Goal: Transaction & Acquisition: Purchase product/service

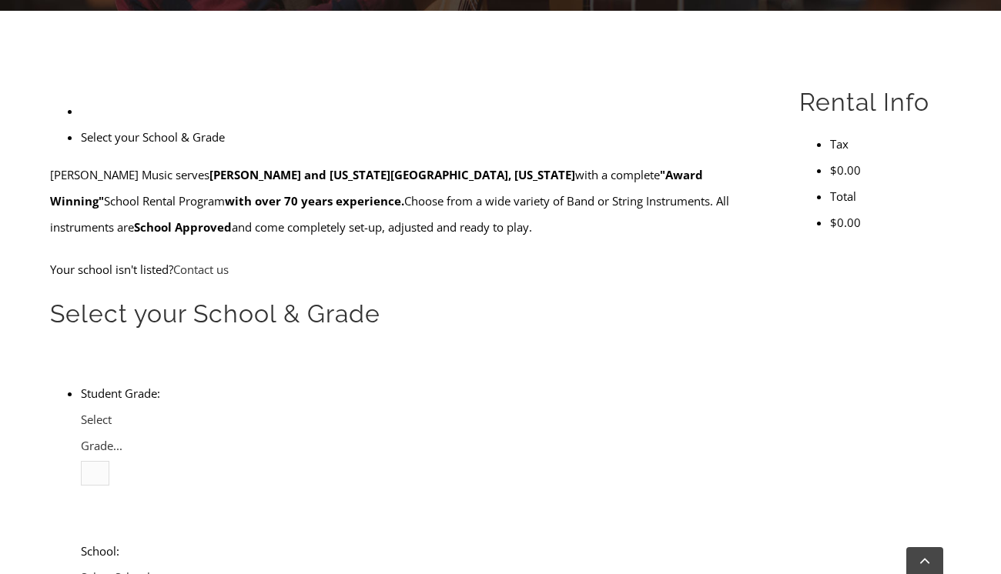
scroll to position [476, 0]
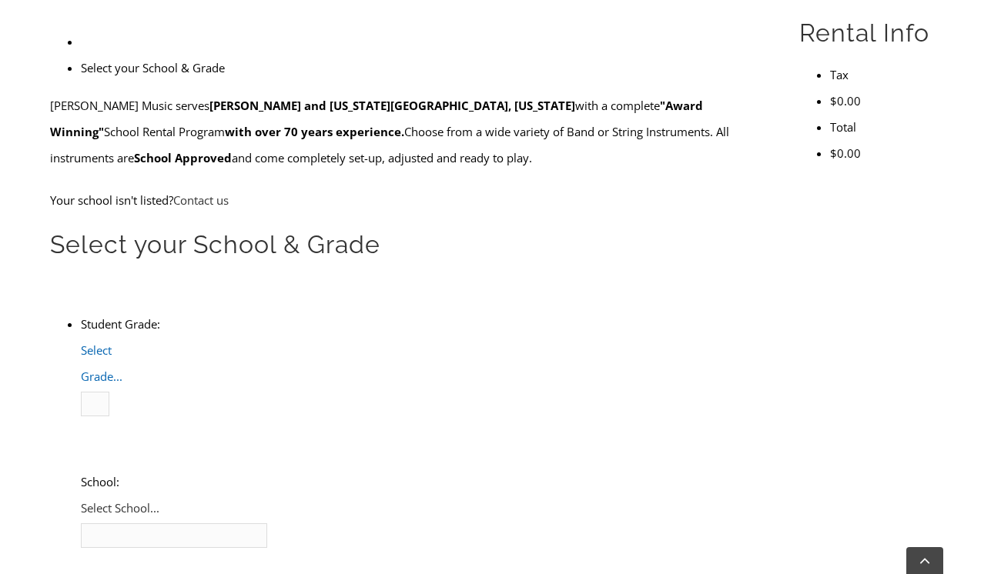
click at [122, 343] on span "Select Grade..." at bounding box center [102, 364] width 42 height 42
click at [112, 521] on li "7" at bounding box center [112, 534] width 0 height 26
click at [241, 453] on span "Select School..." at bounding box center [201, 460] width 79 height 15
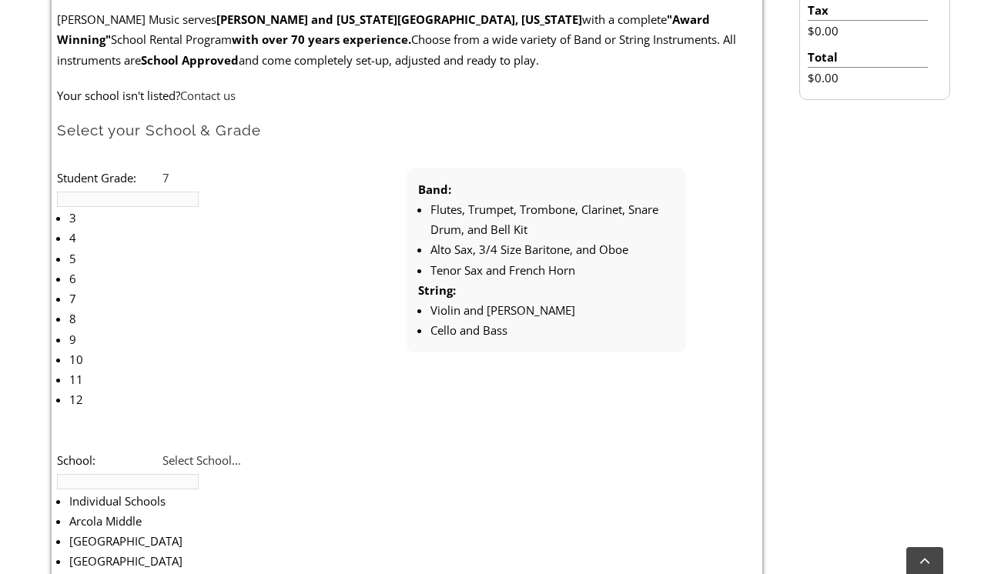
scroll to position [1698, 0]
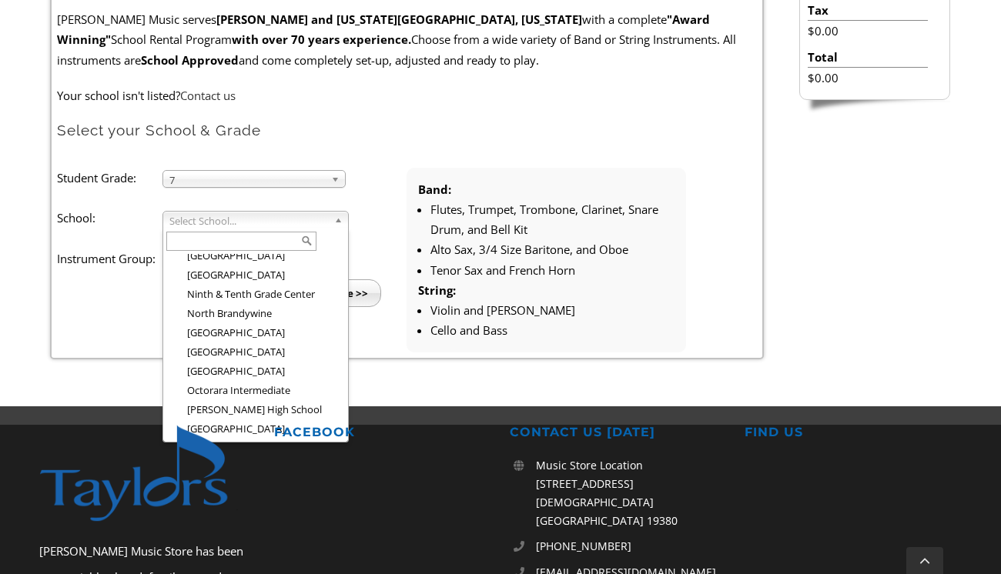
click at [265, 547] on li "[GEOGRAPHIC_DATA]" at bounding box center [260, 556] width 169 height 19
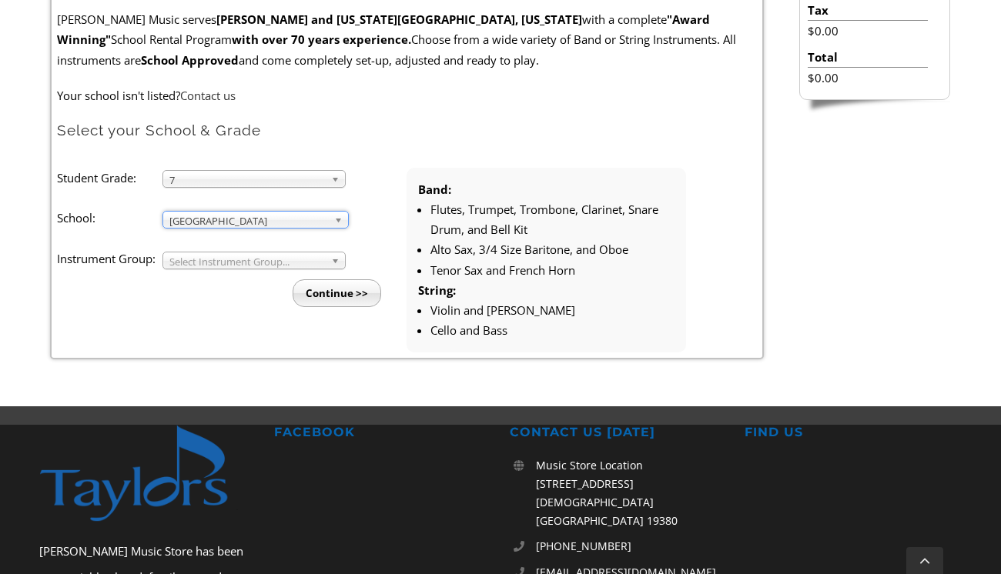
click at [257, 263] on span "Select Instrument Group..." at bounding box center [247, 262] width 156 height 18
click at [255, 294] on li "Strings" at bounding box center [259, 297] width 166 height 19
click at [324, 295] on input "Continue >>" at bounding box center [337, 294] width 89 height 28
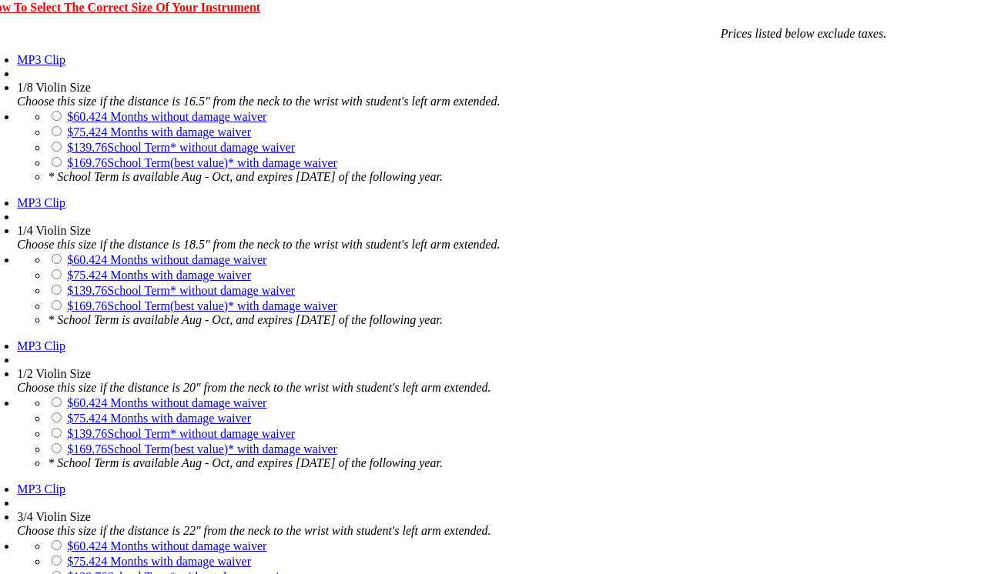
scroll to position [1175, 0]
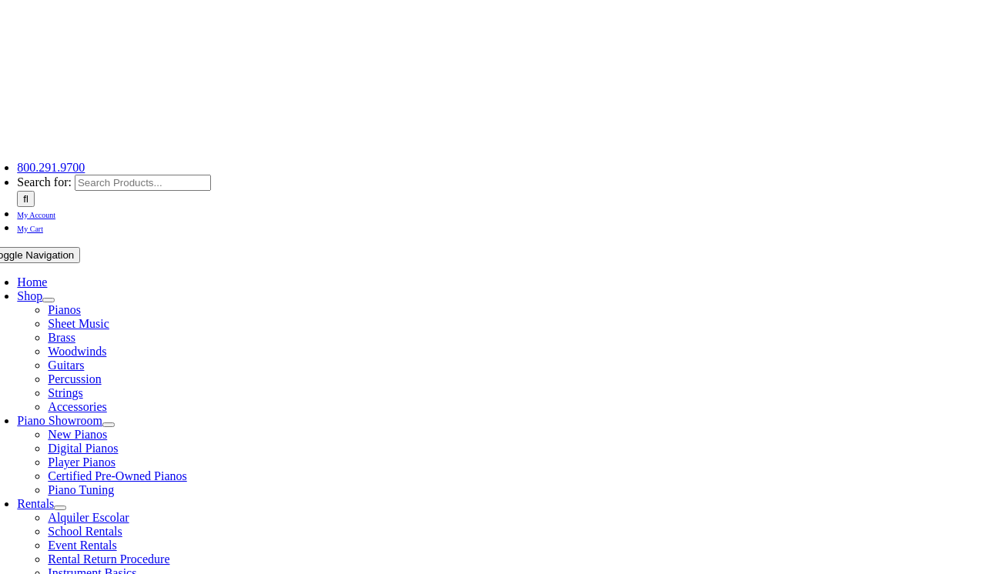
scroll to position [63, 0]
